Goal: Navigation & Orientation: Find specific page/section

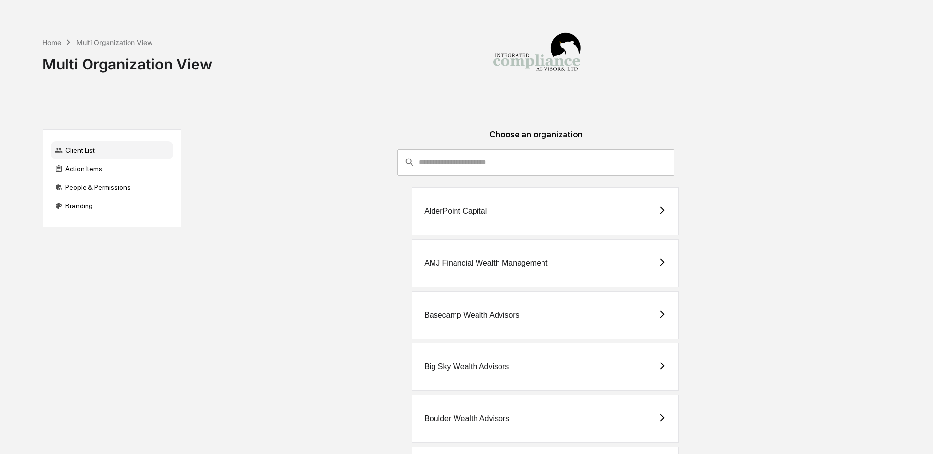
click at [511, 150] on input "consultant-dashboard__filter-organizations-search-bar" at bounding box center [547, 162] width 256 height 26
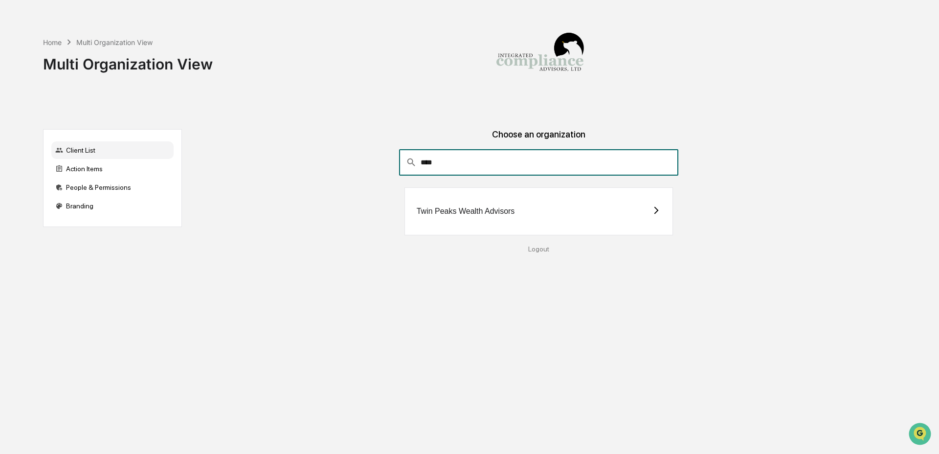
type input "****"
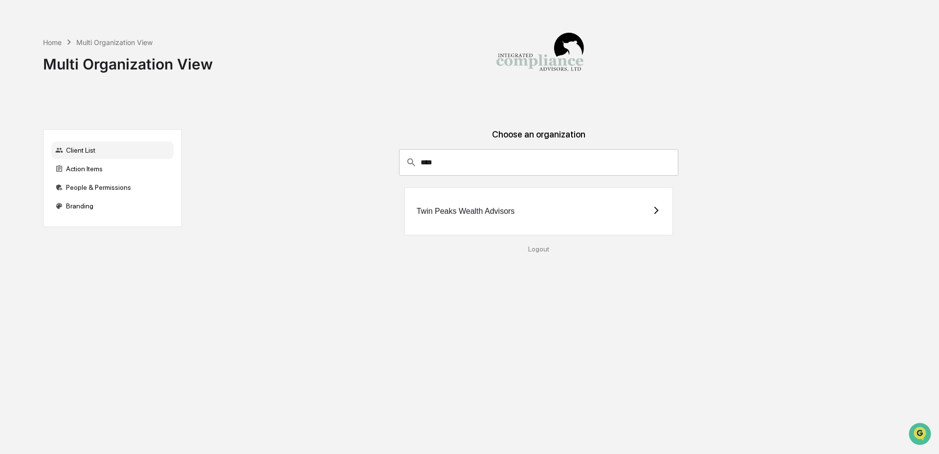
click at [553, 211] on div "Twin Peaks Wealth Advisors" at bounding box center [538, 211] width 269 height 48
